Goal: Information Seeking & Learning: Learn about a topic

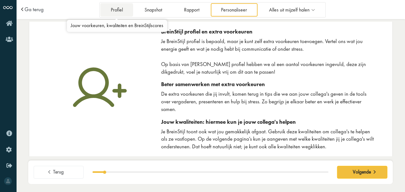
click at [115, 13] on link "Profiel" at bounding box center [116, 9] width 33 height 13
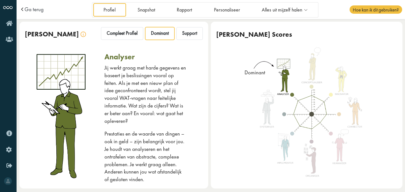
click at [313, 74] on div at bounding box center [308, 116] width 121 height 124
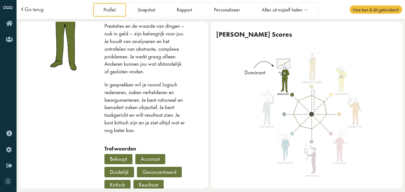
scroll to position [105, 0]
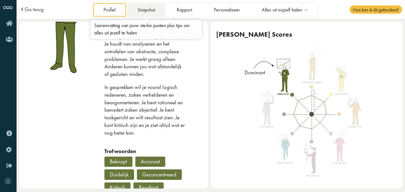
click at [154, 11] on link "Snapshot" at bounding box center [146, 9] width 38 height 13
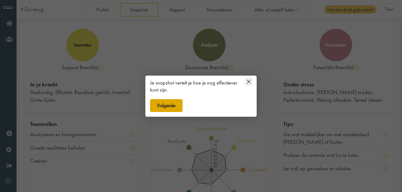
click at [174, 106] on button "Volgende" at bounding box center [166, 105] width 32 height 13
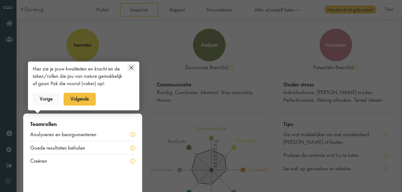
scroll to position [37, 0]
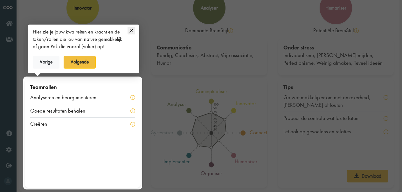
click at [133, 32] on icon at bounding box center [132, 31] width 4 height 4
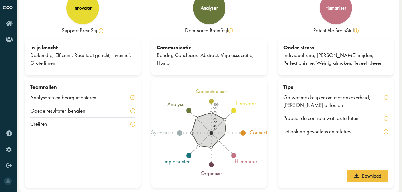
scroll to position [0, 0]
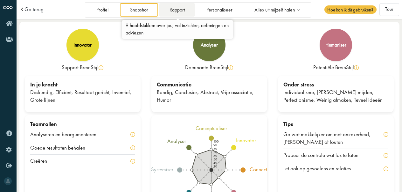
click at [180, 8] on link "Rapport" at bounding box center [177, 9] width 36 height 13
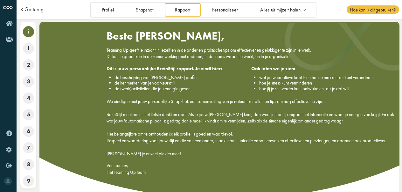
scroll to position [26, 0]
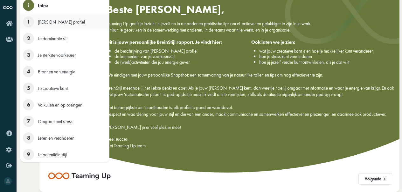
click at [30, 22] on span "1" at bounding box center [28, 21] width 11 height 11
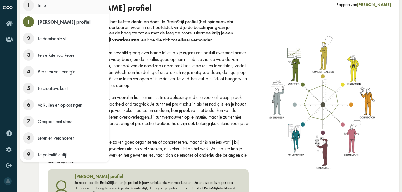
click at [29, 9] on span "i" at bounding box center [28, 5] width 11 height 11
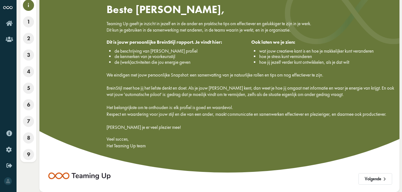
scroll to position [0, 0]
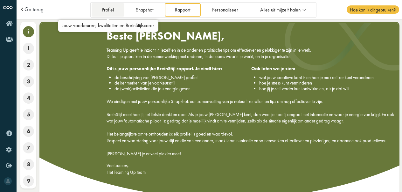
click at [109, 13] on link "Profiel" at bounding box center [108, 9] width 33 height 13
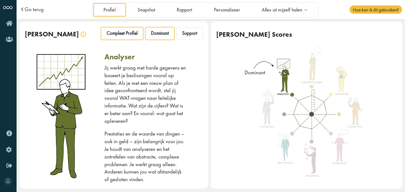
click at [126, 30] on div "Compleet Profiel" at bounding box center [122, 33] width 42 height 13
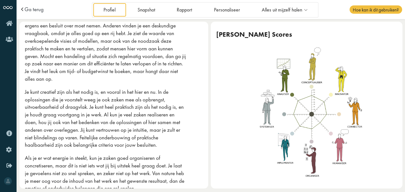
scroll to position [54, 0]
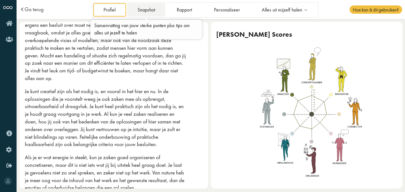
click at [146, 8] on link "Snapshot" at bounding box center [146, 9] width 38 height 13
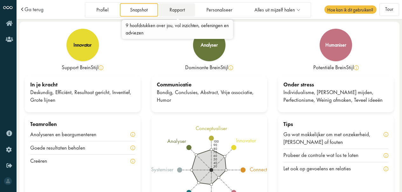
click at [185, 11] on link "Rapport" at bounding box center [177, 9] width 36 height 13
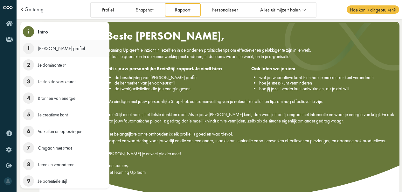
click at [30, 51] on span "1" at bounding box center [28, 48] width 11 height 11
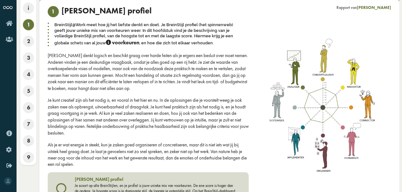
scroll to position [51, 0]
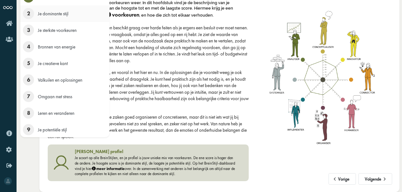
click at [30, 17] on span "2" at bounding box center [28, 13] width 11 height 11
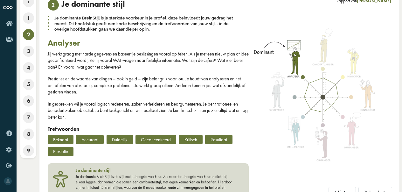
scroll to position [31, 0]
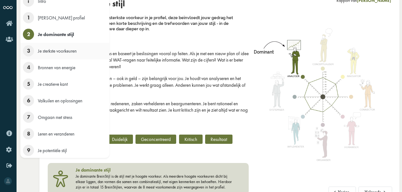
click at [25, 52] on span "3" at bounding box center [28, 50] width 11 height 11
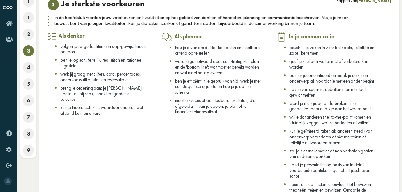
click at [260, 16] on div "In dit hoofdstuk worden jouw voorkeuren en kwaliteiten op het gebied van denken…" at bounding box center [207, 20] width 318 height 12
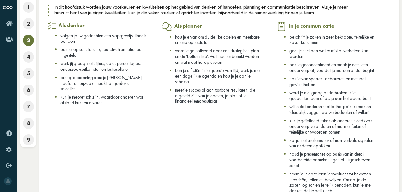
scroll to position [64, 0]
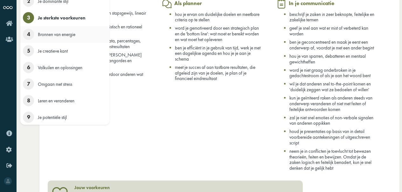
click at [27, 32] on span "4" at bounding box center [28, 34] width 11 height 11
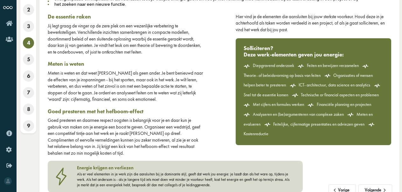
scroll to position [66, 0]
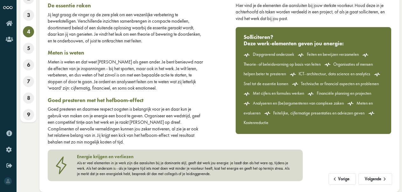
click at [260, 16] on div "Hier vind je de elementen die aansluiten bij jouw sterkste voorkeur. Houd deze …" at bounding box center [314, 11] width 156 height 19
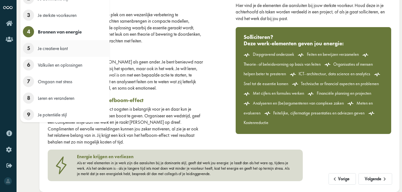
click at [27, 50] on span "5" at bounding box center [28, 48] width 11 height 11
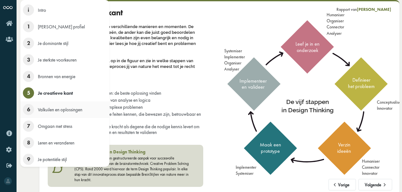
click at [28, 113] on span "6" at bounding box center [28, 109] width 11 height 11
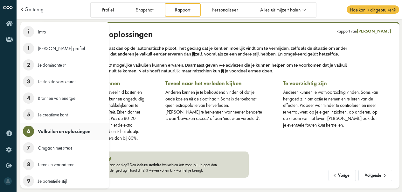
scroll to position [3, 0]
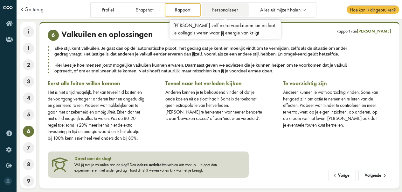
click at [243, 6] on link "Personaliseer" at bounding box center [225, 9] width 47 height 13
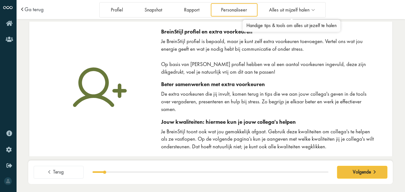
click at [288, 7] on span "Alles uit mijzelf halen" at bounding box center [289, 9] width 40 height 5
